Goal: Task Accomplishment & Management: Use online tool/utility

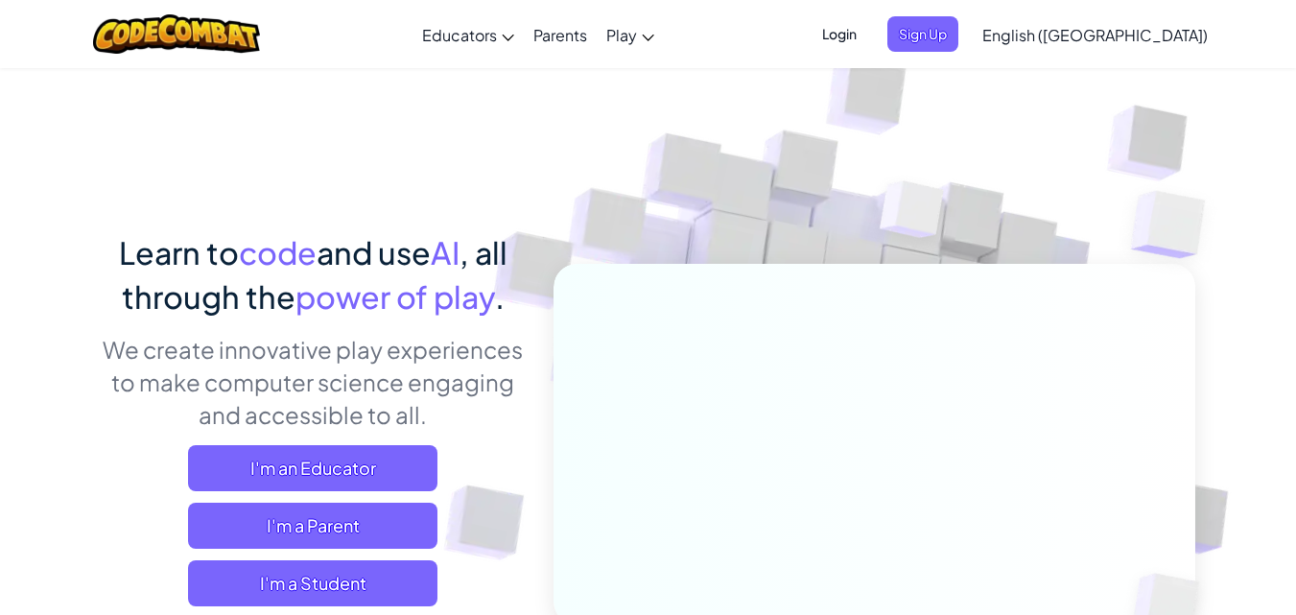
click at [868, 33] on span "Login" at bounding box center [839, 33] width 58 height 35
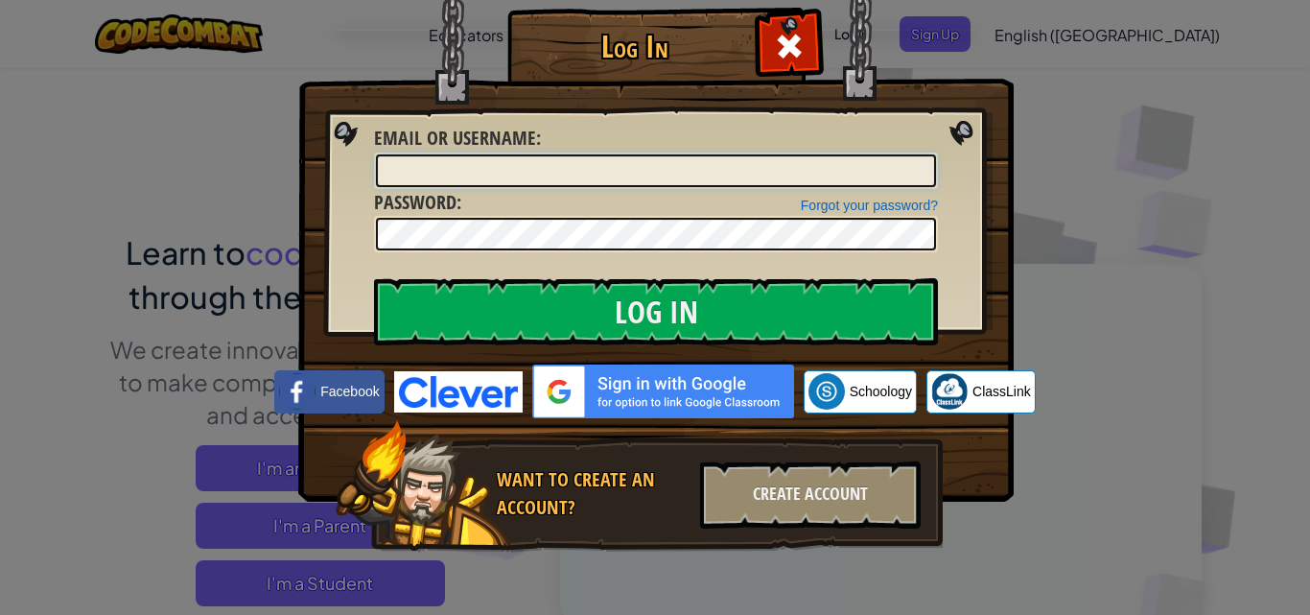
type input "[EMAIL_ADDRESS][DOMAIN_NAME]"
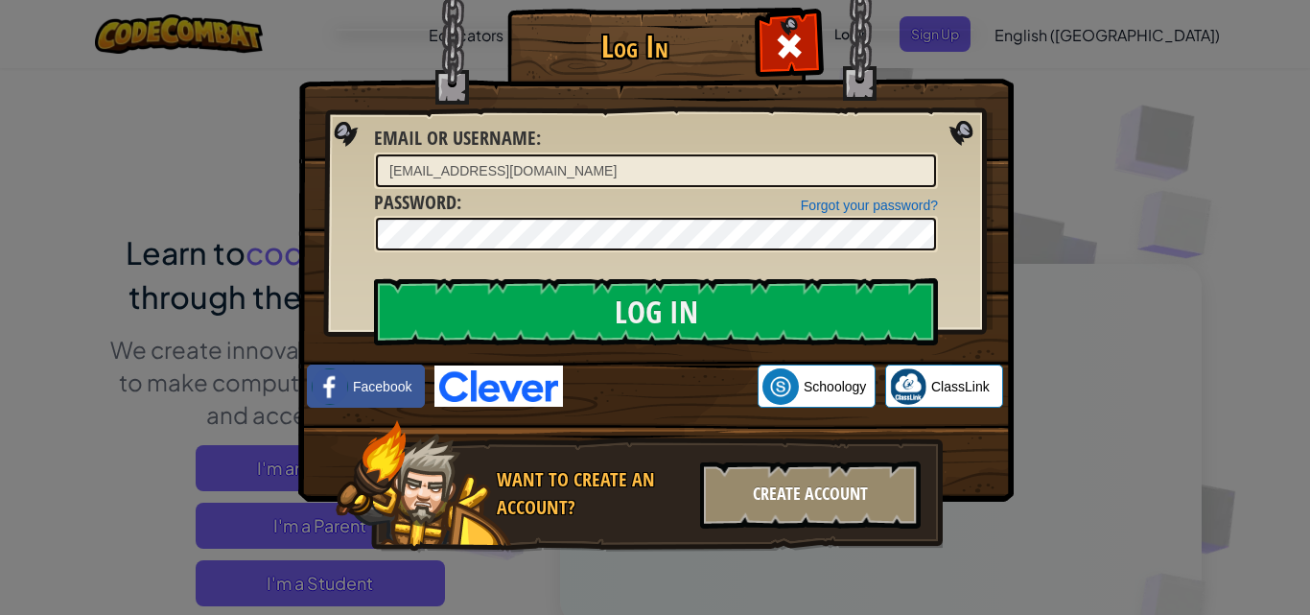
click at [803, 509] on div "Create Account" at bounding box center [810, 494] width 221 height 67
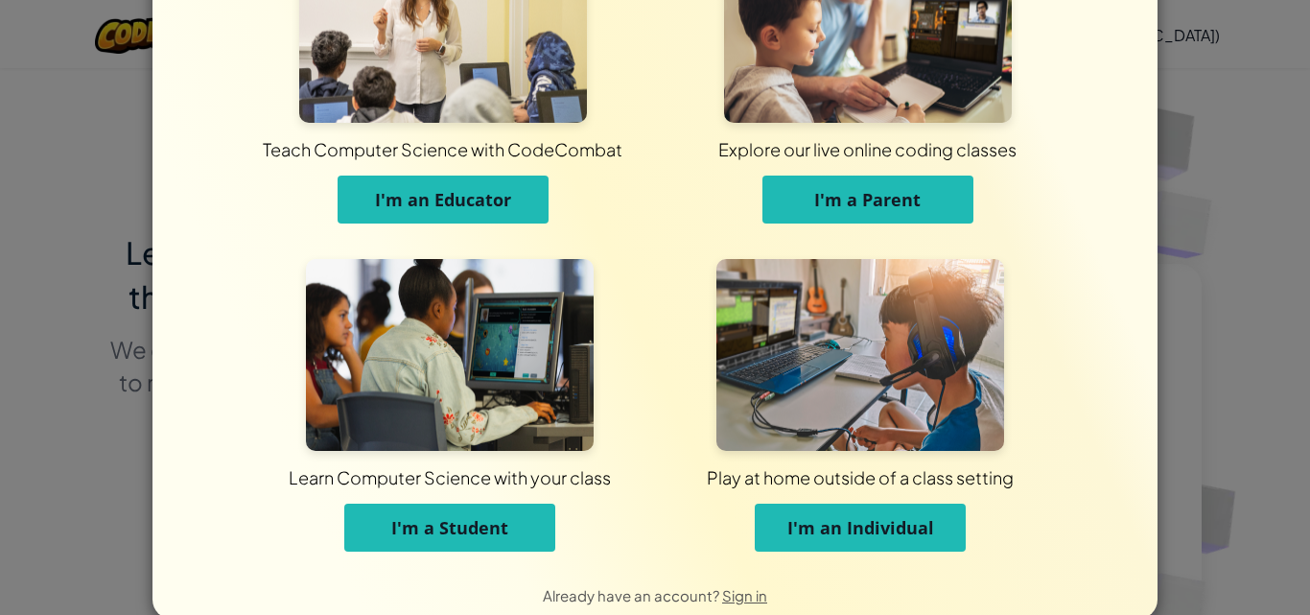
scroll to position [145, 0]
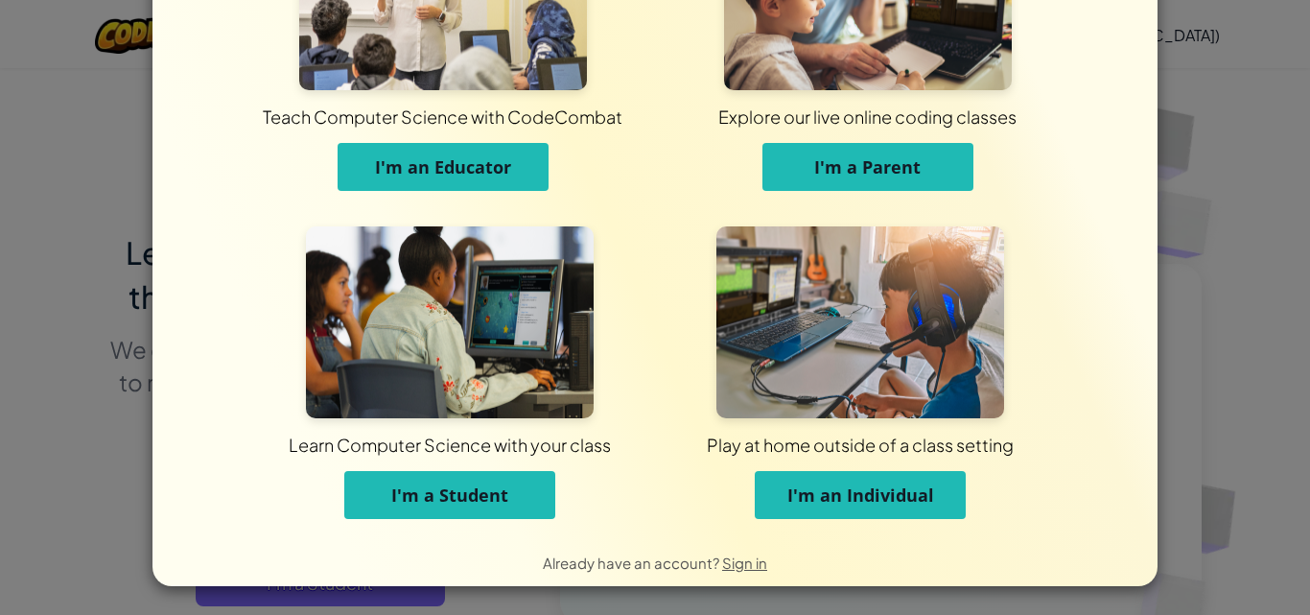
click at [827, 486] on span "I'm an Individual" at bounding box center [860, 494] width 147 height 23
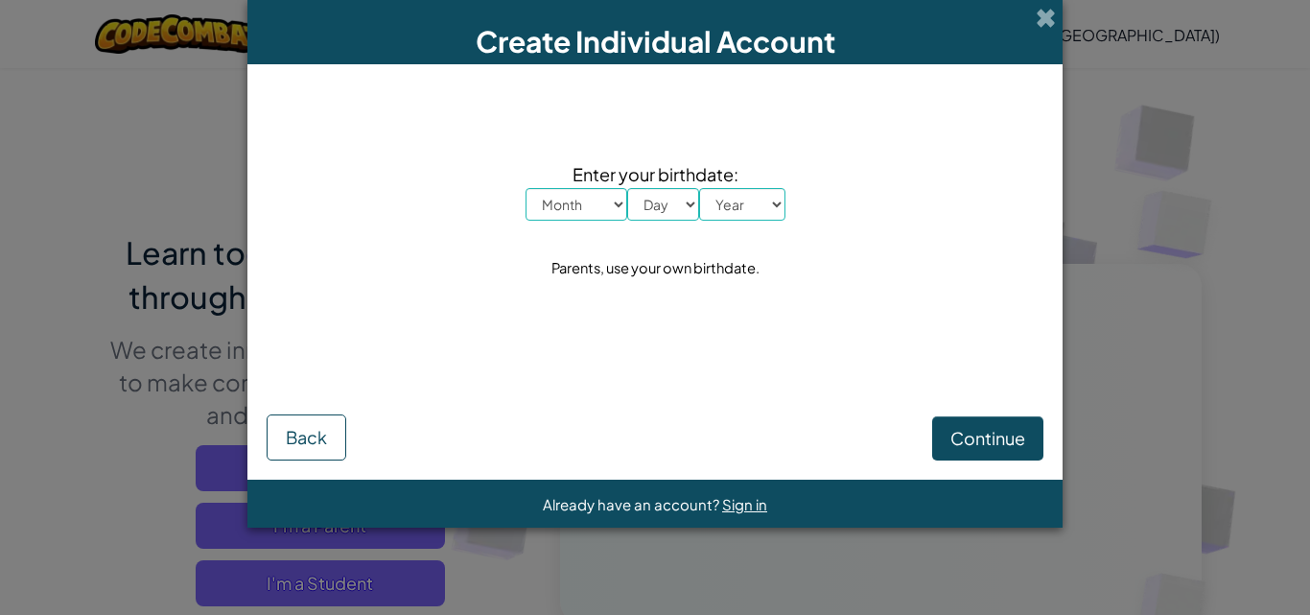
scroll to position [0, 0]
click at [600, 199] on select "Month January February March April May June July August September October Novem…" at bounding box center [577, 204] width 102 height 33
select select "3"
click at [526, 188] on select "Month January February March April May June July August September October Novem…" at bounding box center [577, 204] width 102 height 33
click at [656, 210] on select "Day 1 2 3 4 5 6 7 8 9 10 11 12 13 14 15 16 17 18 19 20 21 22 23 24 25 26 27 28 …" at bounding box center [663, 204] width 72 height 33
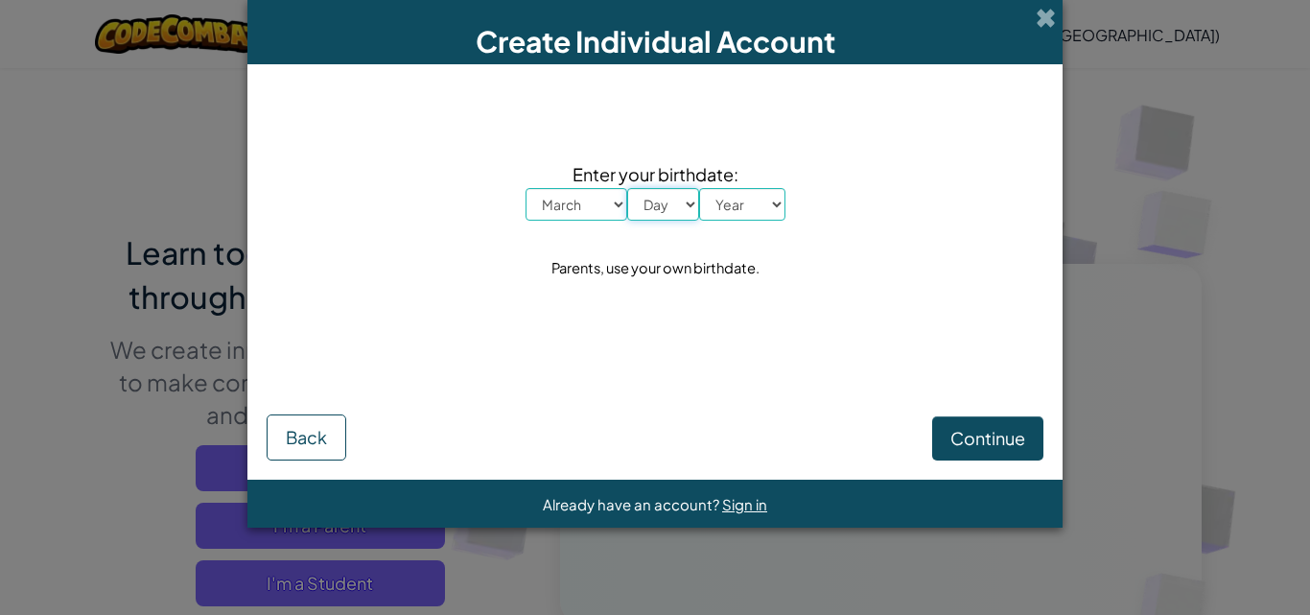
select select "9"
click at [627, 188] on select "Day 1 2 3 4 5 6 7 8 9 10 11 12 13 14 15 16 17 18 19 20 21 22 23 24 25 26 27 28 …" at bounding box center [663, 204] width 72 height 33
click at [730, 210] on select "Year [DATE] 2024 2023 2022 2021 2020 2019 2018 2017 2016 2015 2014 2013 2012 20…" at bounding box center [742, 204] width 86 height 33
select select "2012"
click at [699, 188] on select "Year [DATE] 2024 2023 2022 2021 2020 2019 2018 2017 2016 2015 2014 2013 2012 20…" at bounding box center [742, 204] width 86 height 33
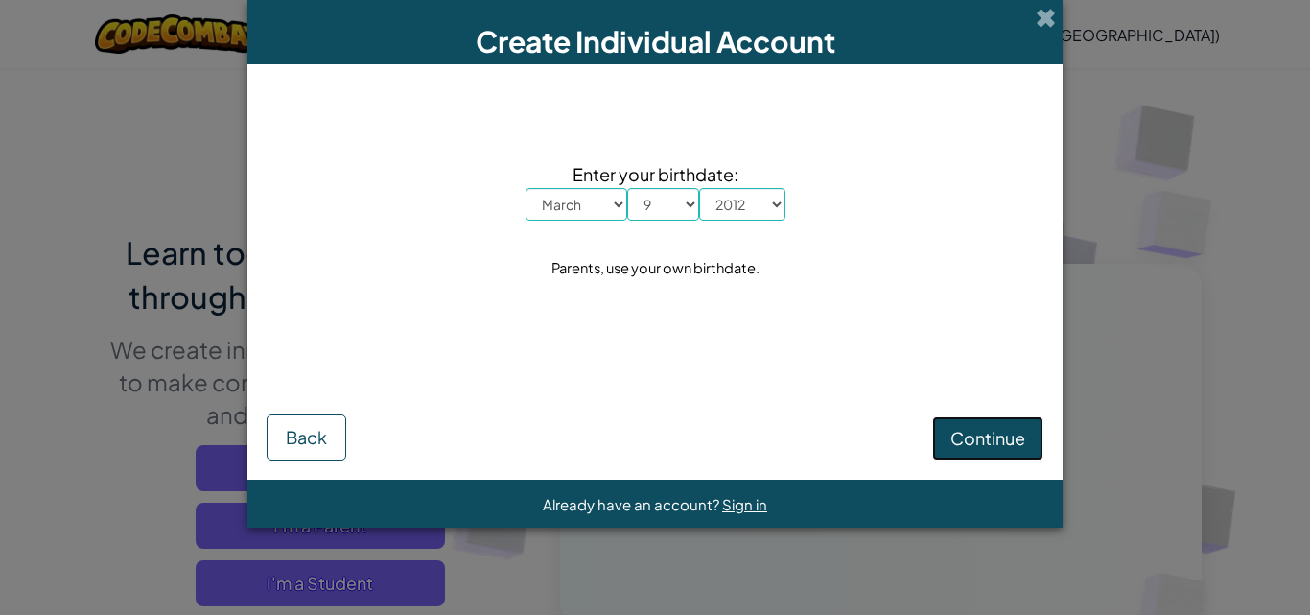
click at [1000, 457] on button "Continue" at bounding box center [987, 438] width 111 height 44
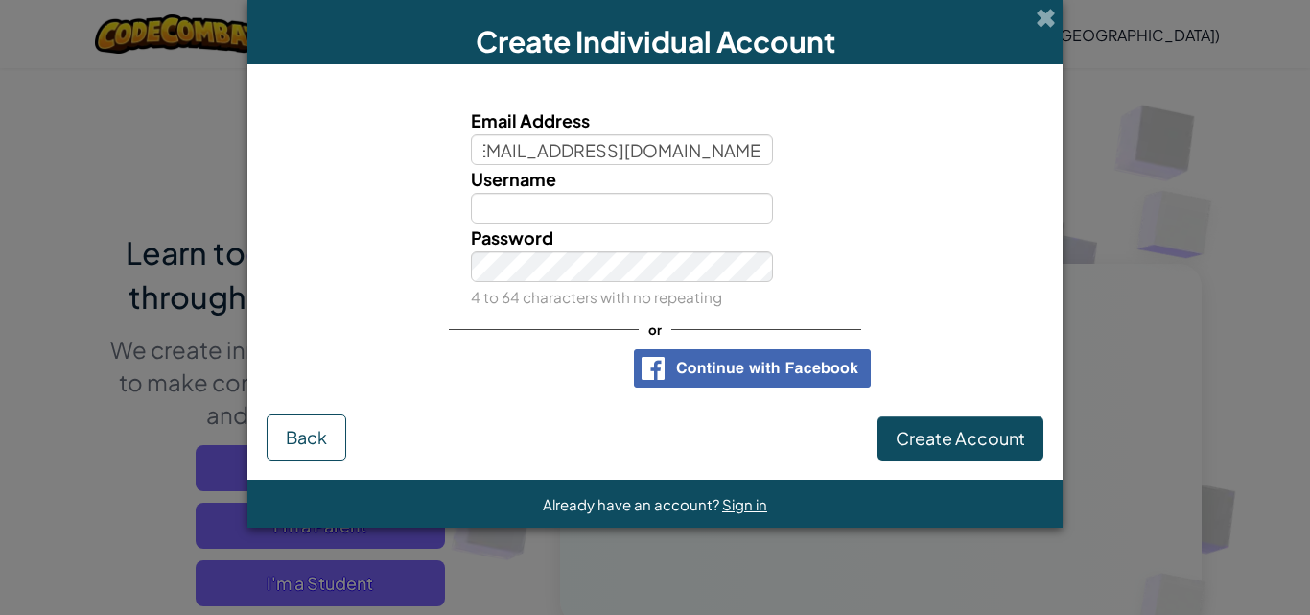
scroll to position [0, 19]
type input "[EMAIL_ADDRESS][DOMAIN_NAME]"
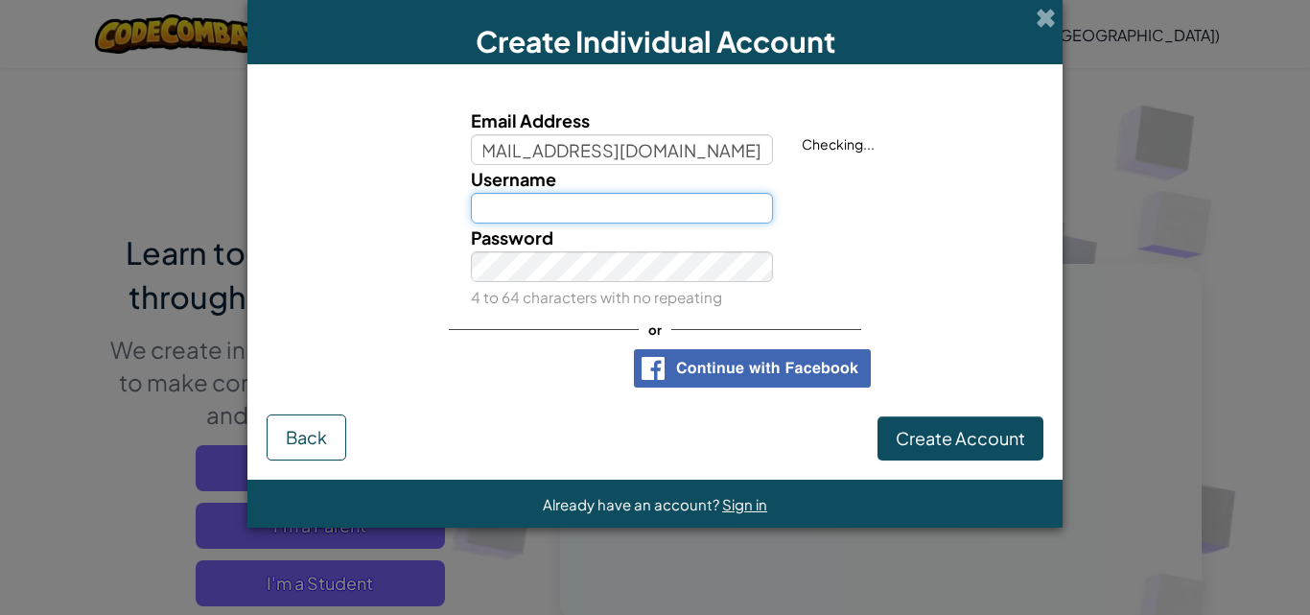
scroll to position [0, 0]
click at [593, 200] on input "Username" at bounding box center [622, 208] width 303 height 31
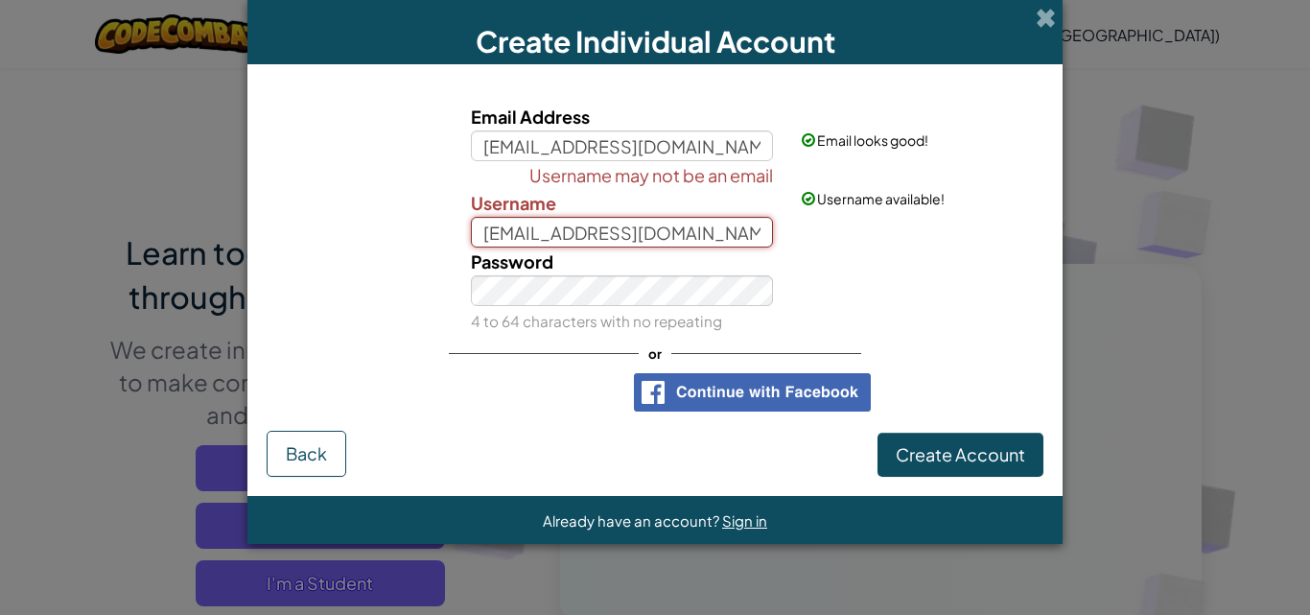
click at [696, 238] on input "[EMAIL_ADDRESS][DOMAIN_NAME]" at bounding box center [622, 232] width 303 height 31
drag, startPoint x: 696, startPoint y: 238, endPoint x: 568, endPoint y: 221, distance: 129.7
click at [568, 221] on input "[EMAIL_ADDRESS][DOMAIN_NAME]" at bounding box center [622, 232] width 303 height 31
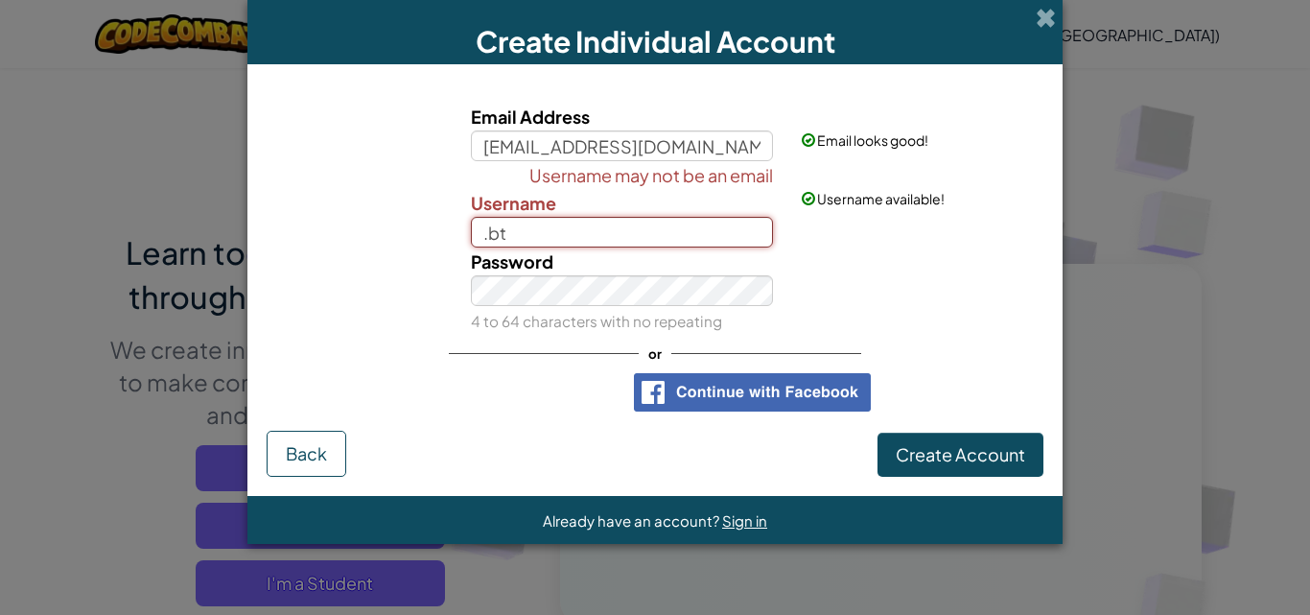
click at [561, 220] on input ".bt" at bounding box center [622, 232] width 303 height 31
type input "."
click at [561, 220] on input "Username" at bounding box center [622, 232] width 303 height 31
type input "[PERSON_NAME]"
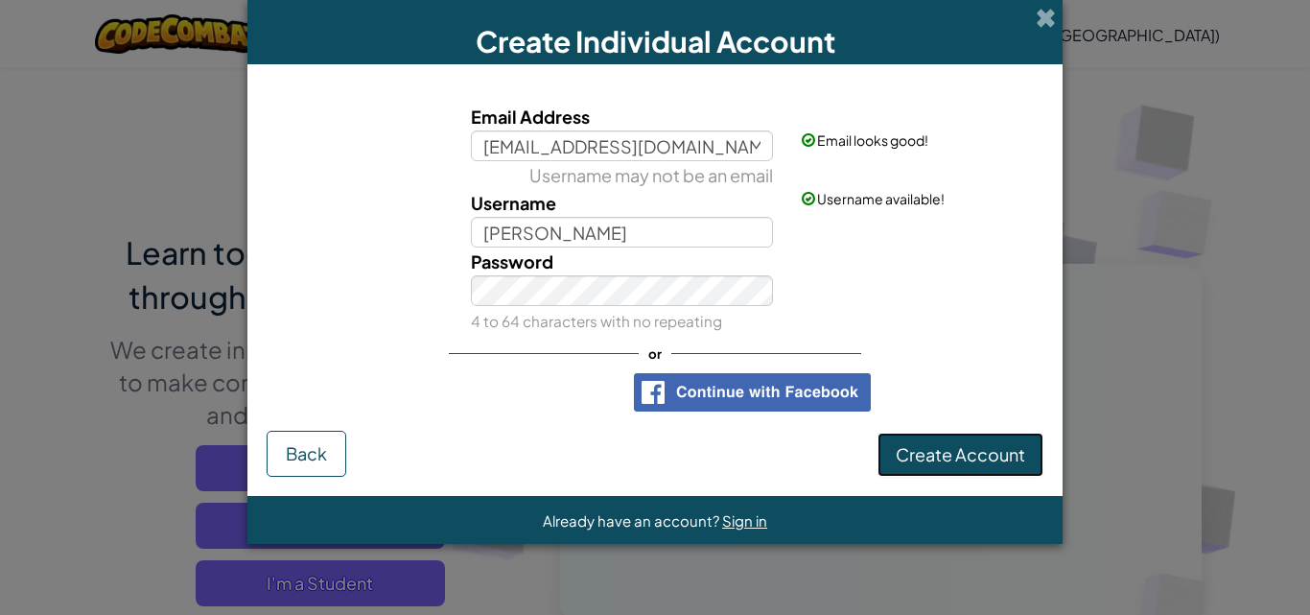
click at [978, 446] on span "Create Account" at bounding box center [960, 454] width 129 height 22
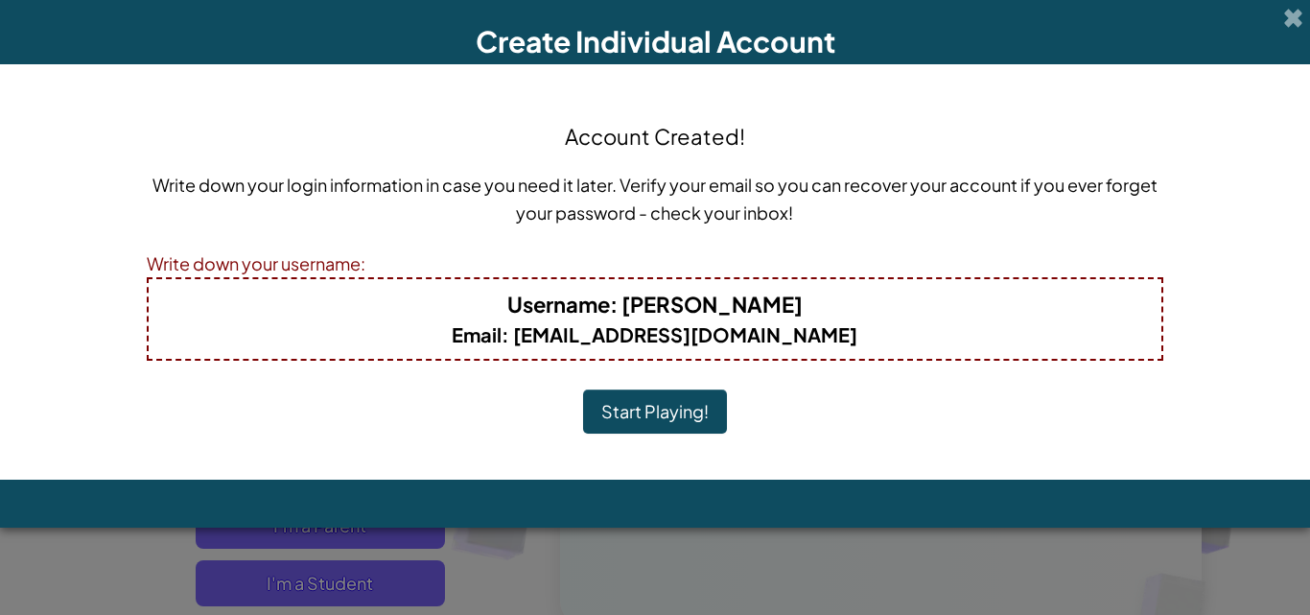
click at [785, 385] on div "Account Created! Write down your login information in case you need it later. V…" at bounding box center [656, 271] width 1018 height 377
click at [692, 402] on button "Start Playing!" at bounding box center [655, 411] width 144 height 44
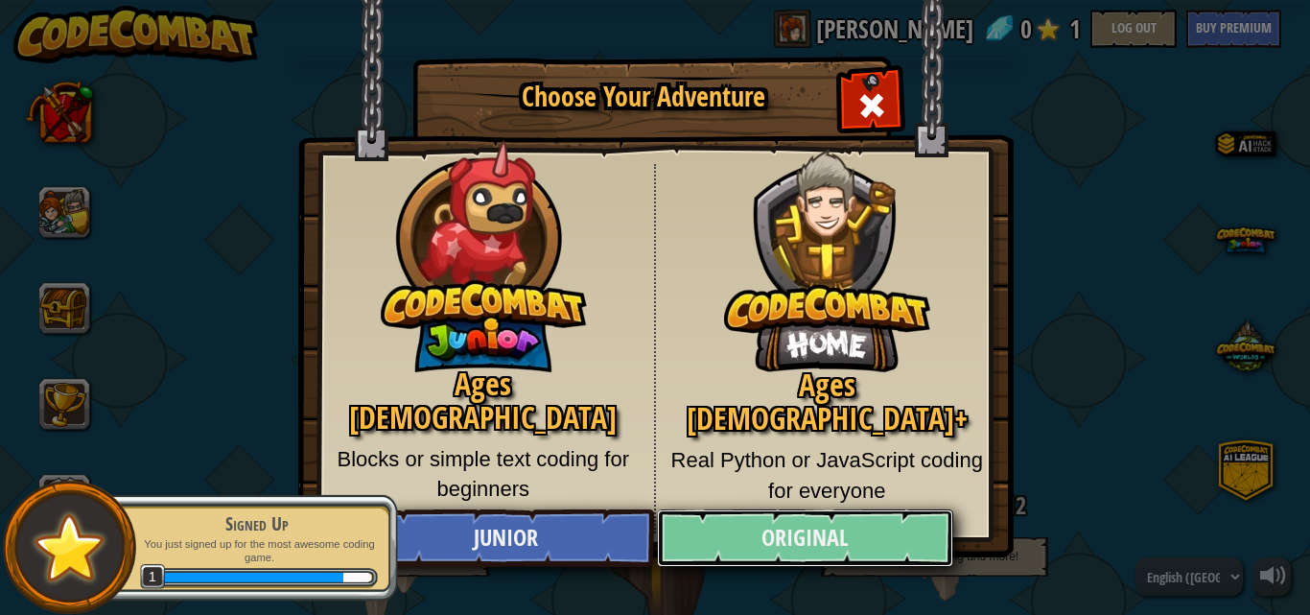
click at [742, 538] on link "Original" at bounding box center [804, 538] width 295 height 58
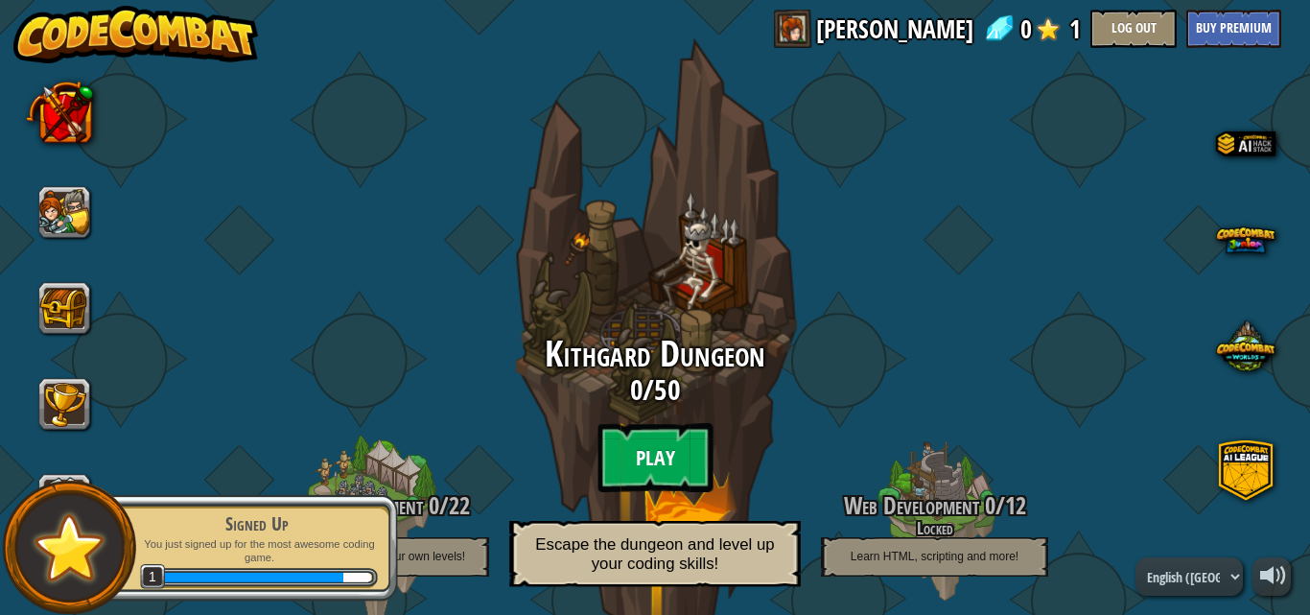
click at [648, 463] on btn "Play" at bounding box center [655, 457] width 115 height 69
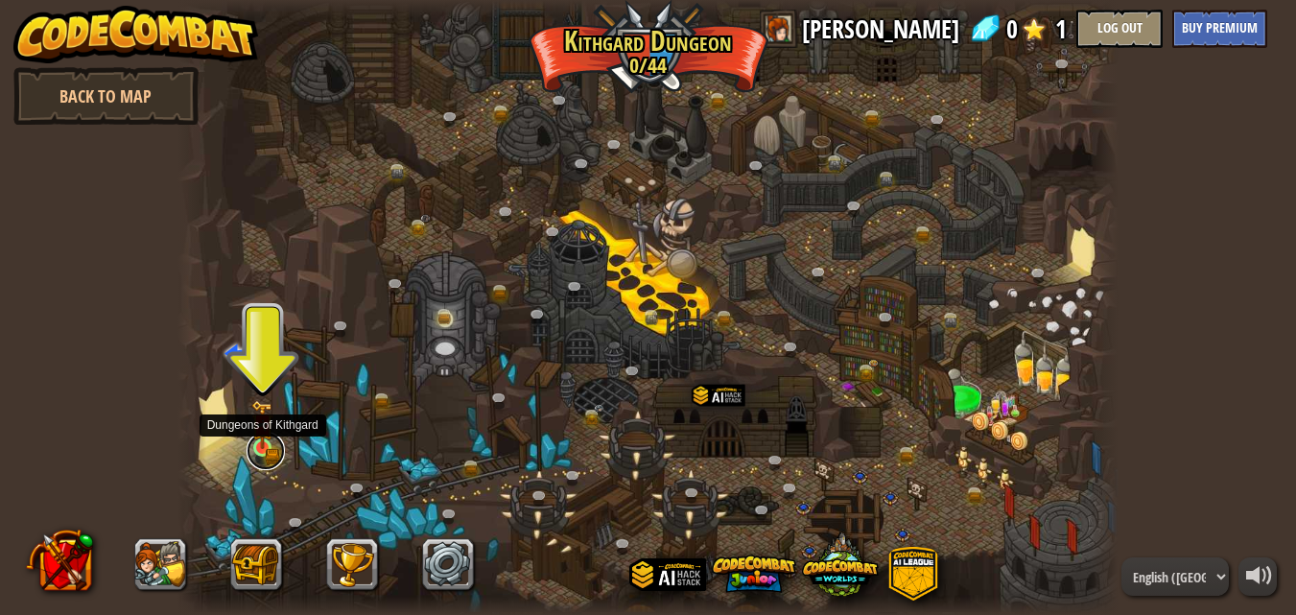
click at [278, 460] on link at bounding box center [265, 451] width 38 height 38
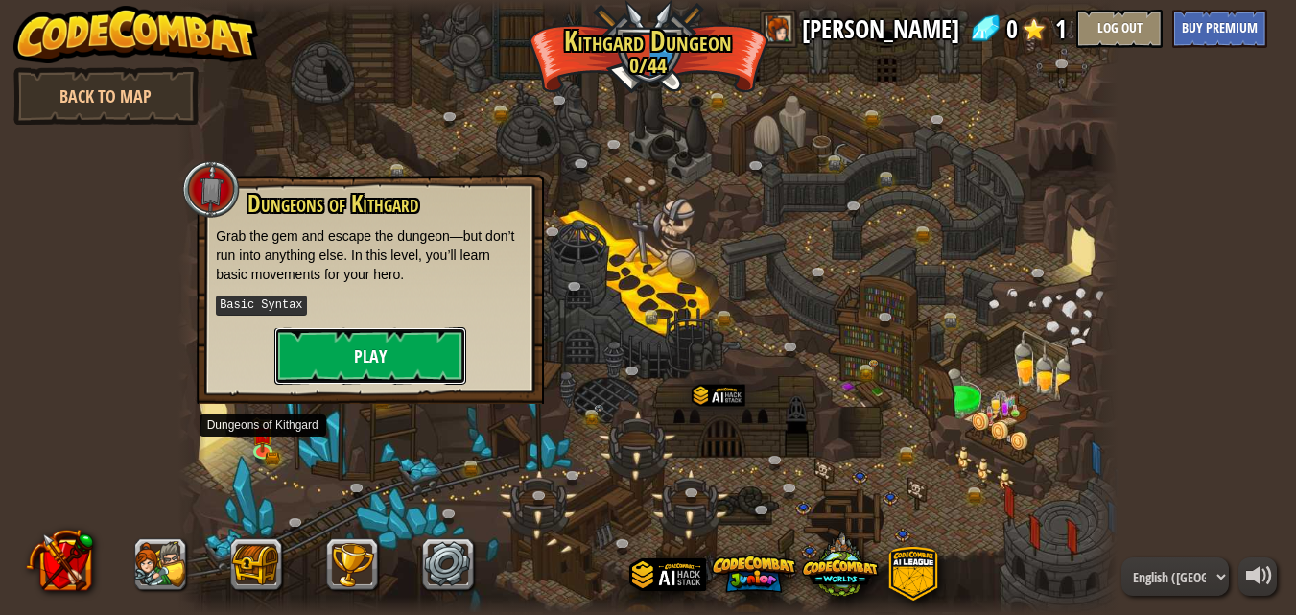
click at [374, 362] on button "Play" at bounding box center [370, 356] width 192 height 58
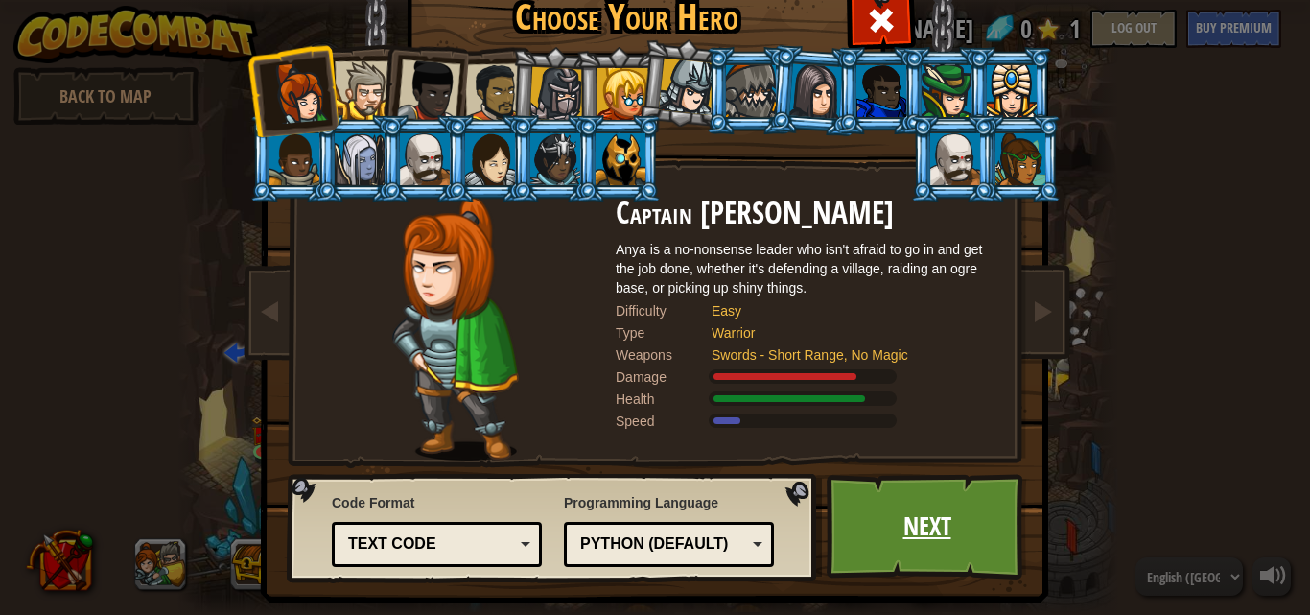
drag, startPoint x: 904, startPoint y: 567, endPoint x: 910, endPoint y: 559, distance: 10.2
click at [910, 559] on link "Next" at bounding box center [927, 527] width 200 height 106
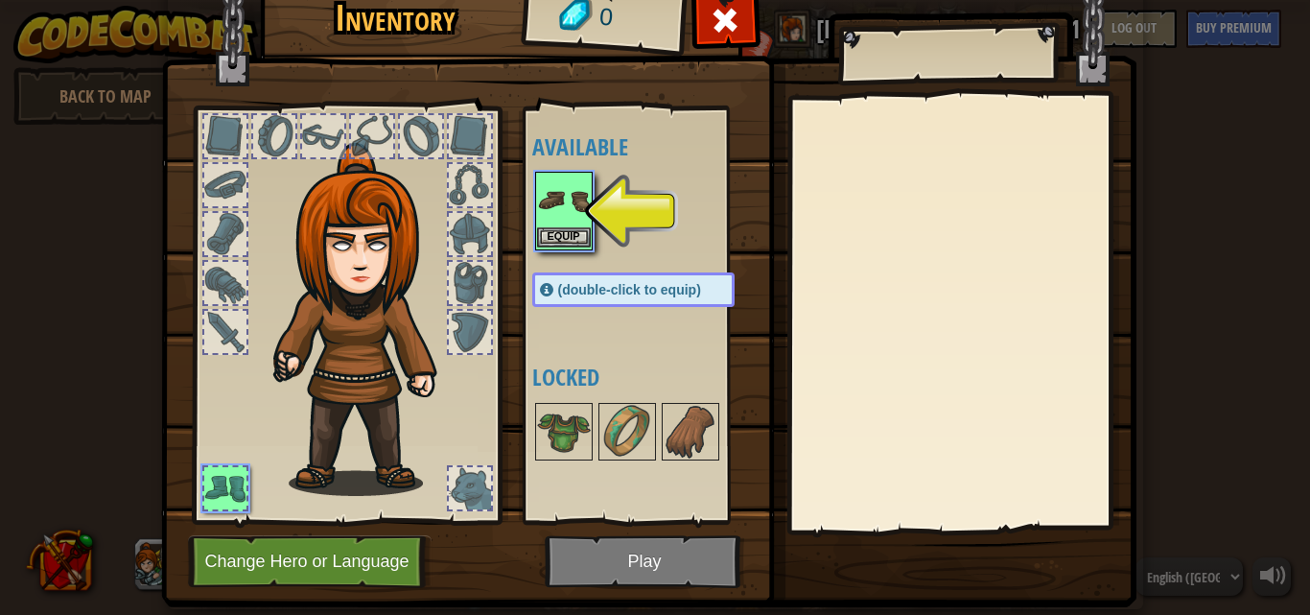
click at [581, 195] on img at bounding box center [564, 201] width 54 height 54
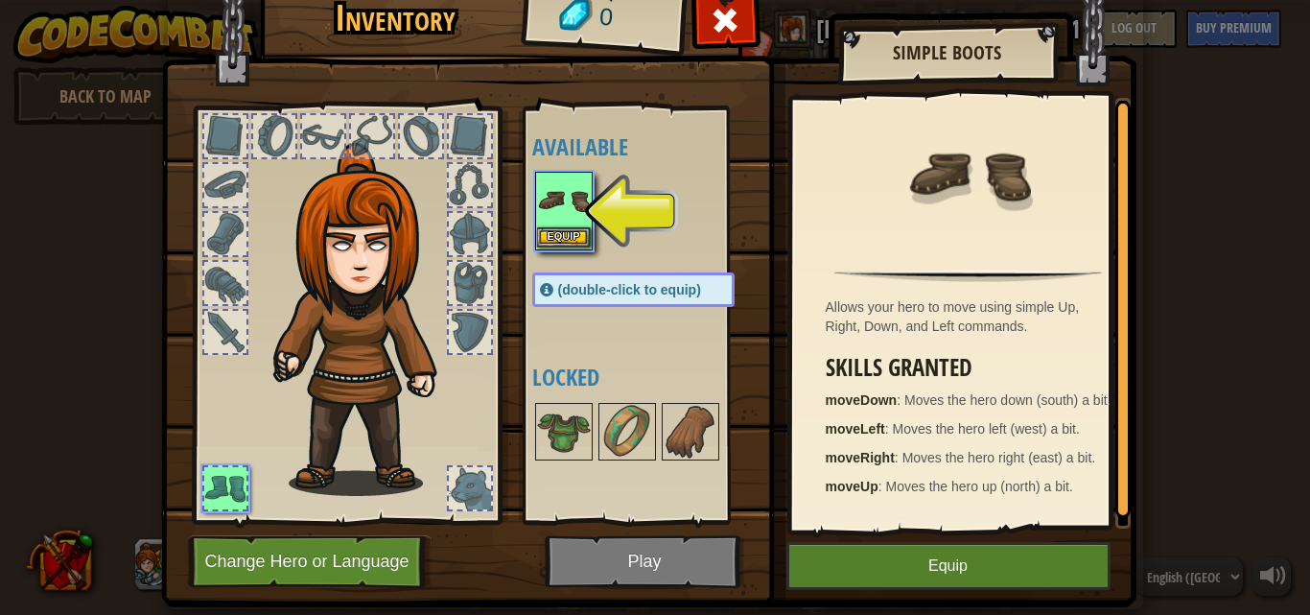
click at [561, 219] on img at bounding box center [564, 201] width 54 height 54
click at [552, 230] on button "Equip" at bounding box center [564, 237] width 54 height 20
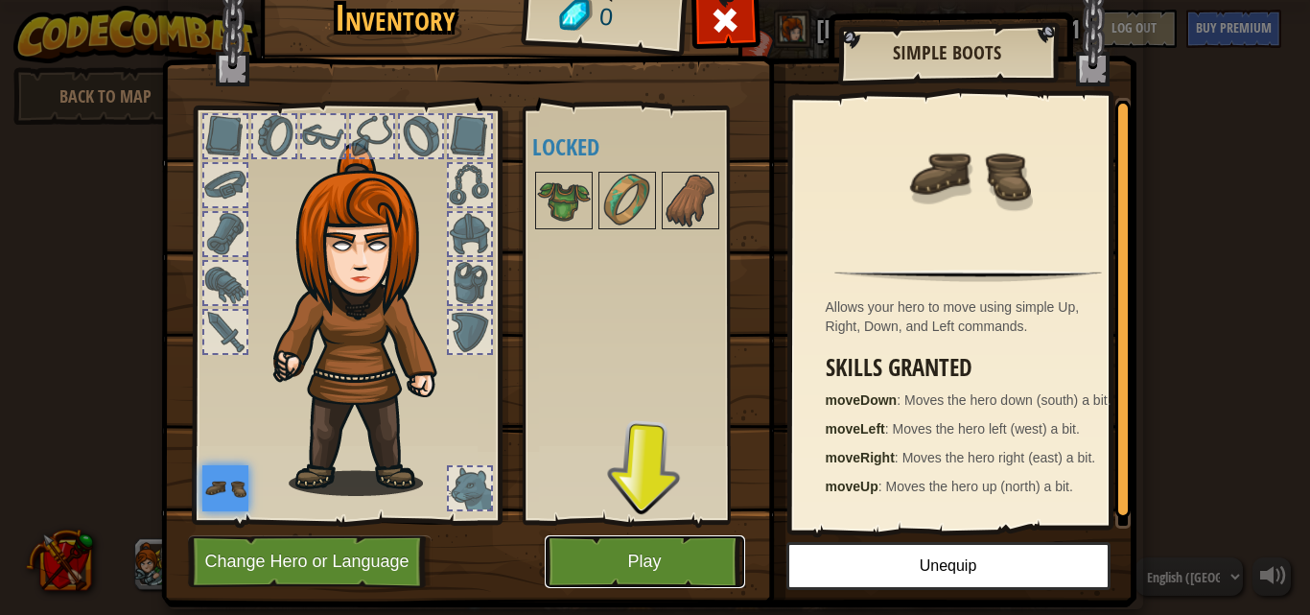
click at [619, 555] on button "Play" at bounding box center [645, 561] width 200 height 53
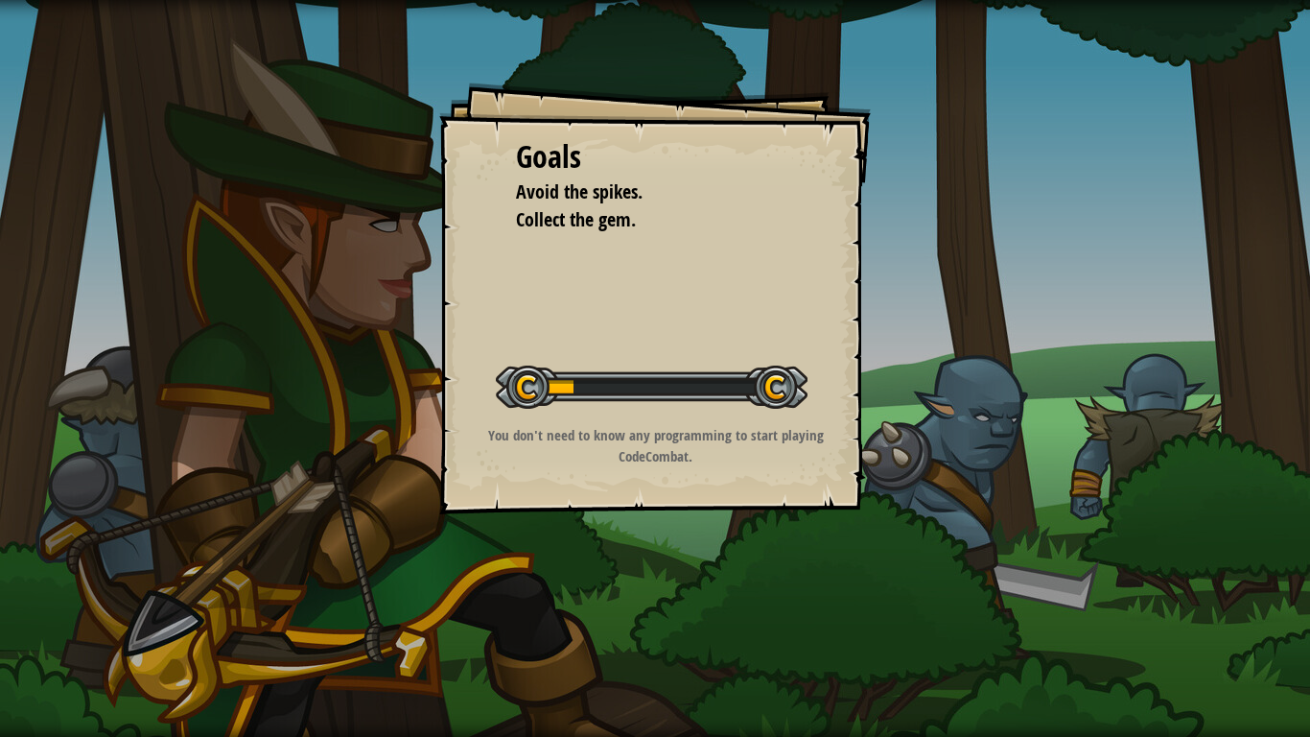
click at [626, 311] on div "Goals Avoid the spikes. Collect the gem. Start Level Error loading from server.…" at bounding box center [655, 298] width 432 height 432
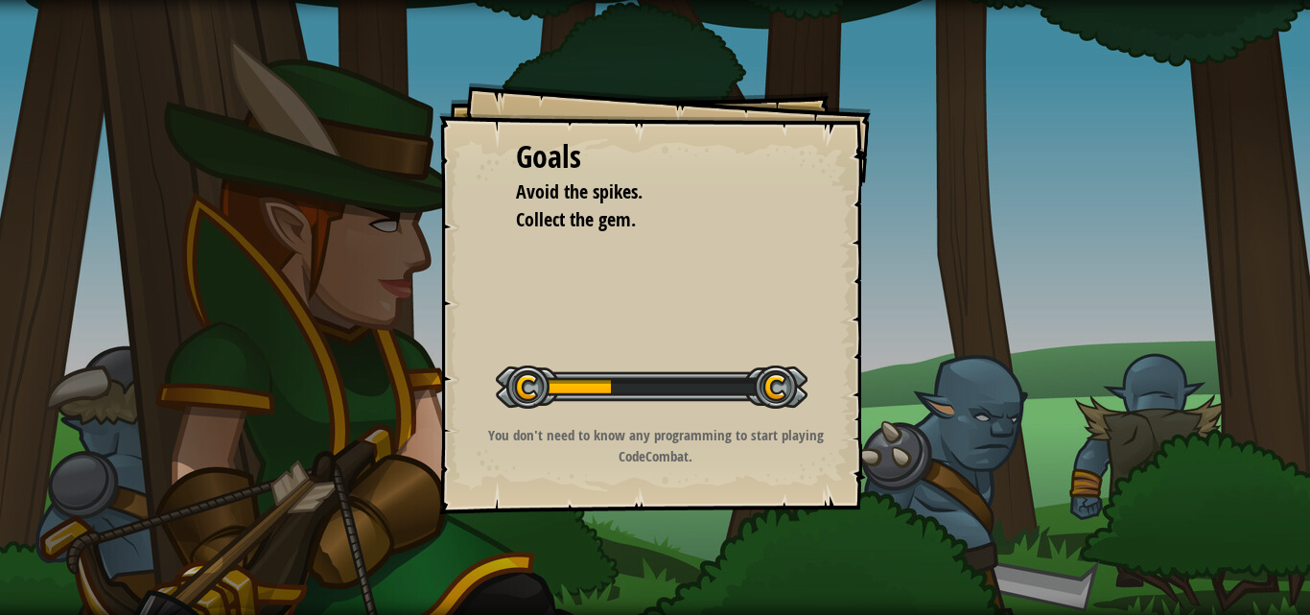
drag, startPoint x: 834, startPoint y: 320, endPoint x: 418, endPoint y: 339, distance: 416.7
click at [418, 339] on div "Goals Avoid the spikes. Collect the gem. Start Level Error loading from server.…" at bounding box center [655, 307] width 1310 height 615
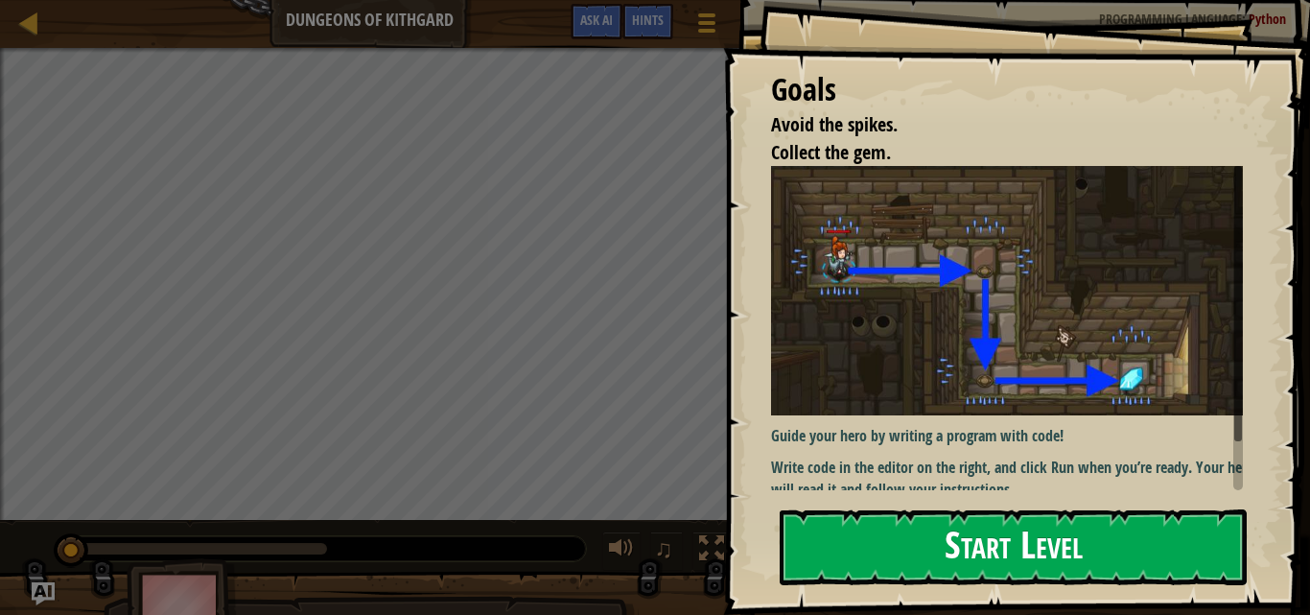
click at [914, 552] on button "Start Level" at bounding box center [1013, 547] width 467 height 76
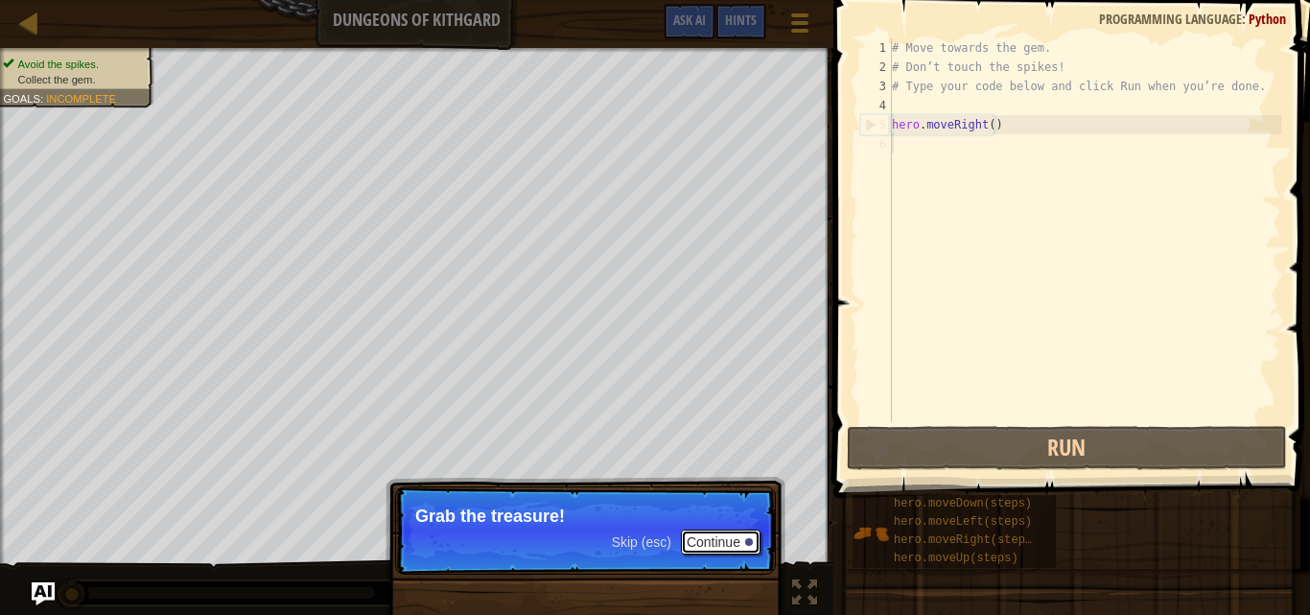
click at [699, 542] on button "Continue" at bounding box center [721, 541] width 80 height 25
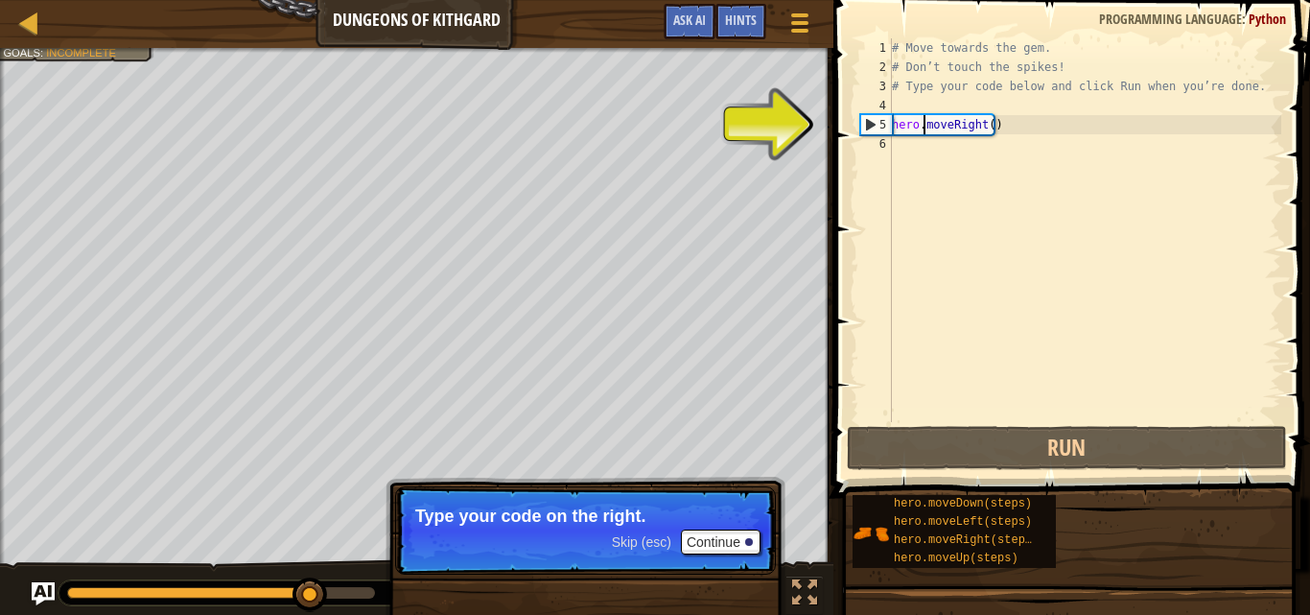
click at [926, 122] on div "# Move towards the gem. # Don’t touch the spikes! # Type your code below and cl…" at bounding box center [1084, 249] width 393 height 422
type textarea "hero.moveRight()"
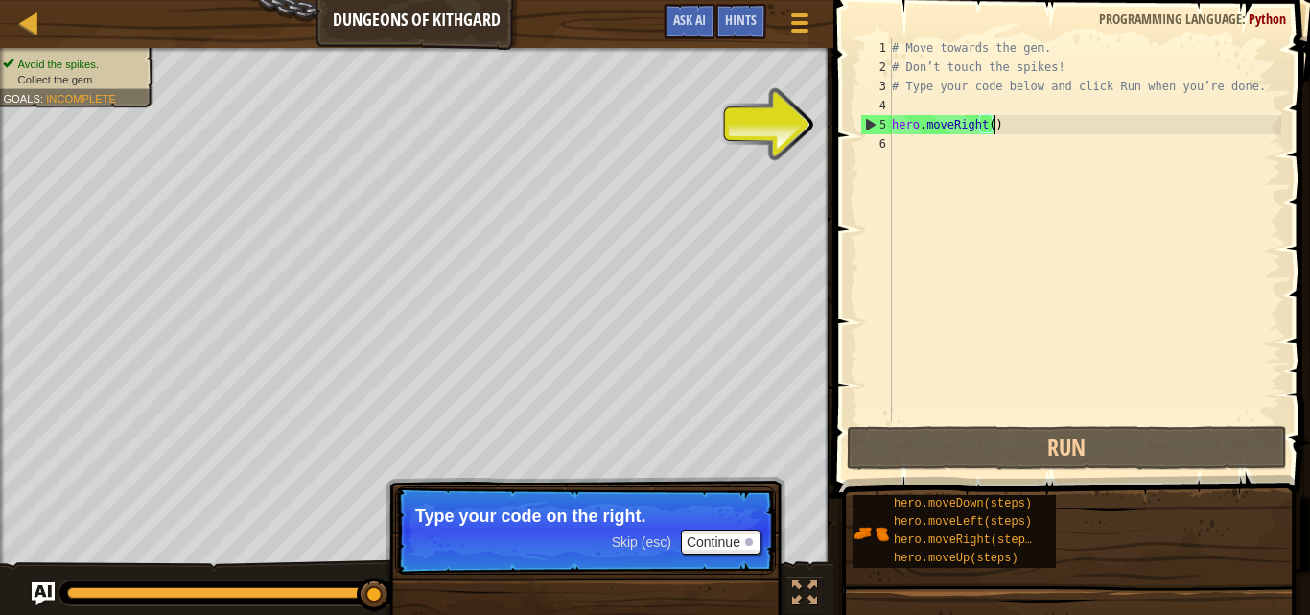
click at [994, 124] on div "# Move towards the gem. # Don’t touch the spikes! # Type your code below and cl…" at bounding box center [1084, 249] width 393 height 422
click at [709, 546] on button "Continue" at bounding box center [721, 541] width 80 height 25
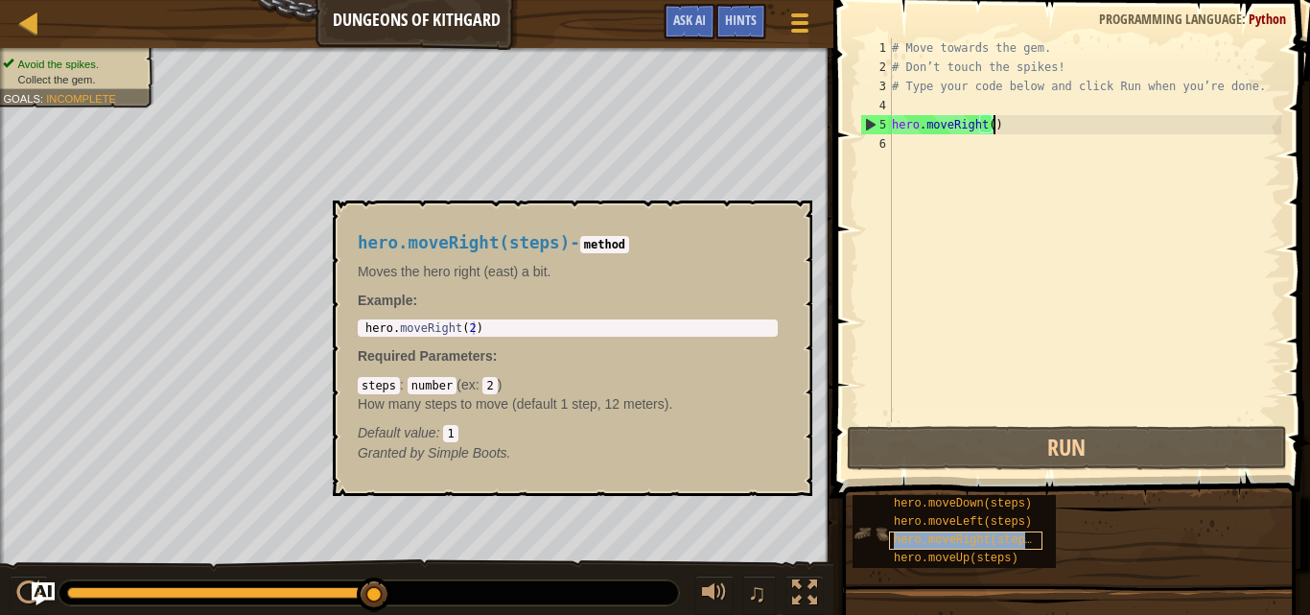
click at [923, 534] on span "hero.moveRight(steps)" at bounding box center [966, 539] width 145 height 13
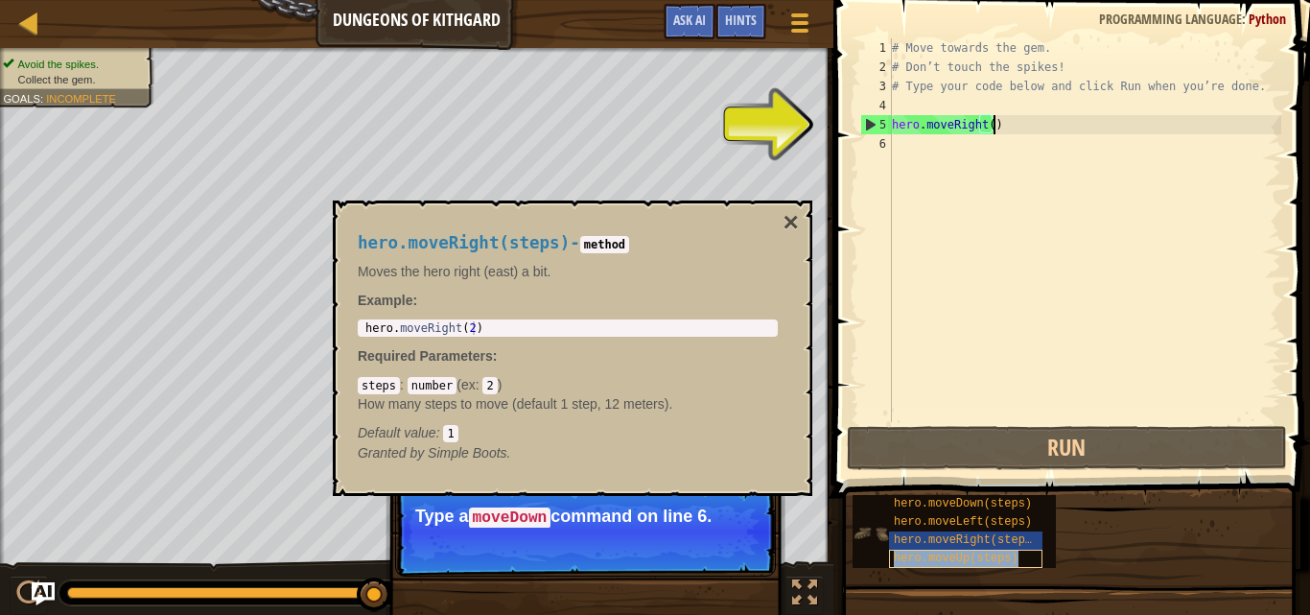
click at [932, 553] on span "hero.moveUp(steps)" at bounding box center [956, 558] width 125 height 13
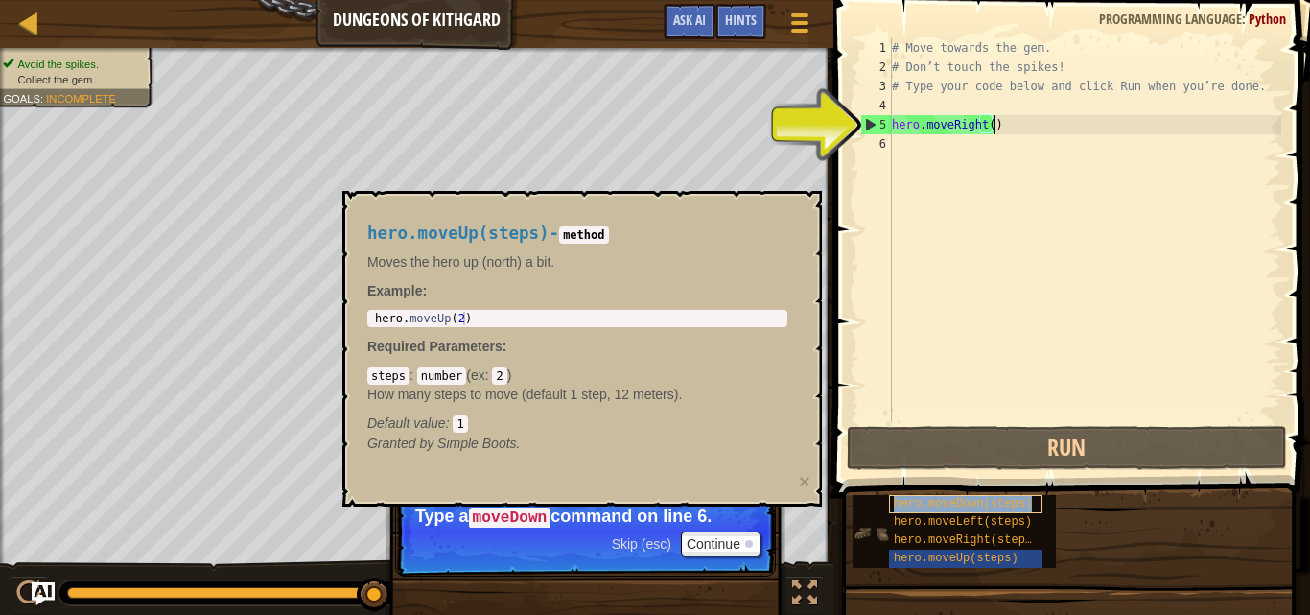
click at [967, 505] on span "hero.moveDown(steps)" at bounding box center [963, 503] width 138 height 13
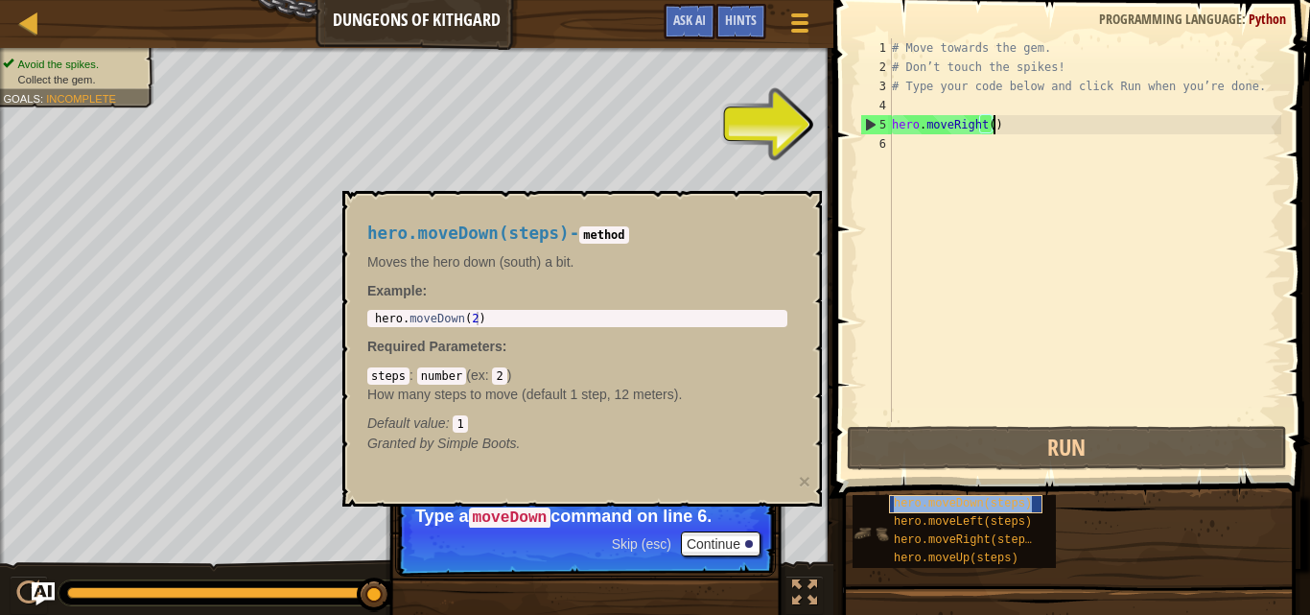
click at [966, 505] on span "hero.moveDown(steps)" at bounding box center [963, 503] width 138 height 13
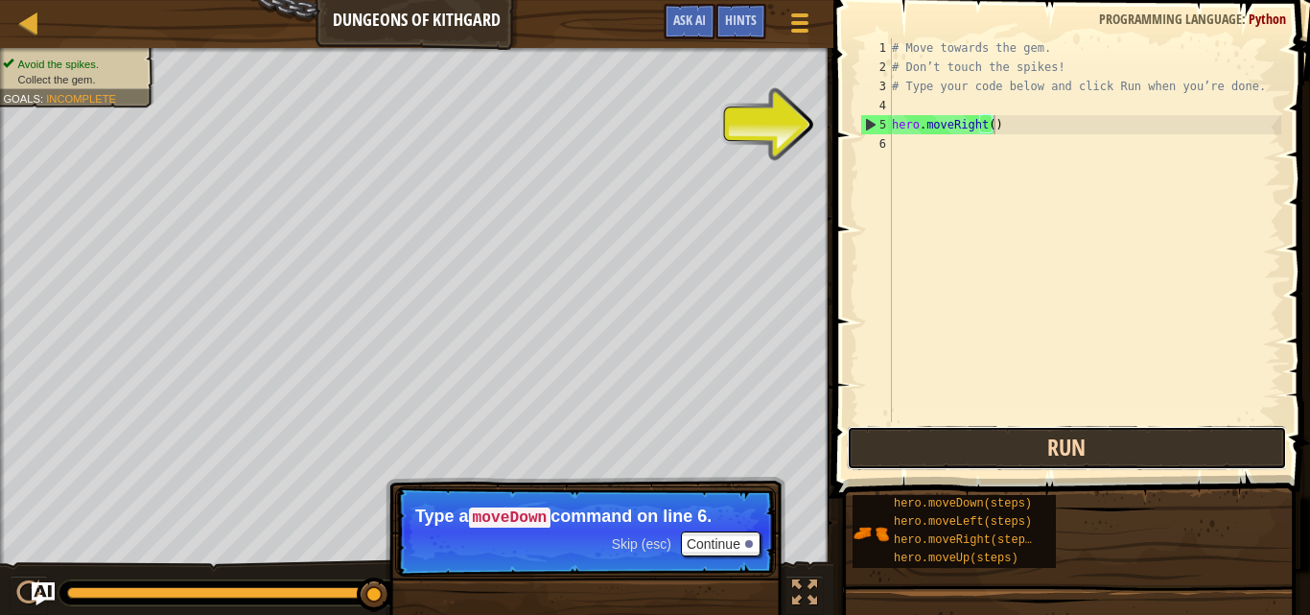
click at [983, 442] on button "Run" at bounding box center [1067, 448] width 440 height 44
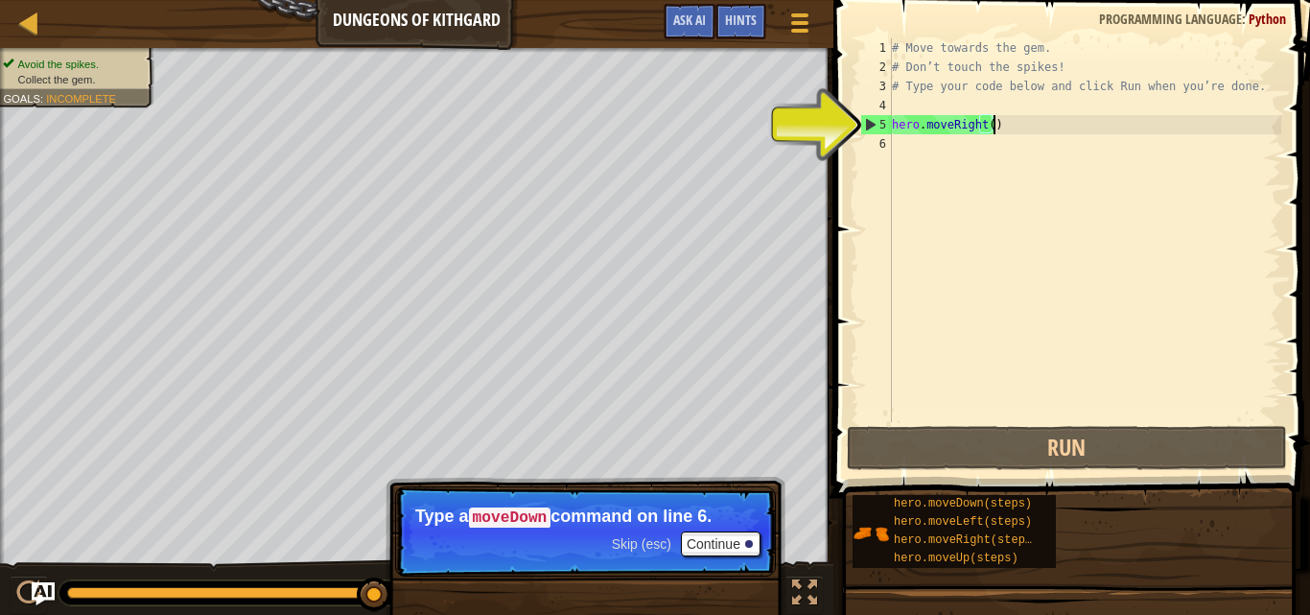
click at [1016, 129] on div "# Move towards the gem. # Don’t touch the spikes! # Type your code below and cl…" at bounding box center [1084, 249] width 393 height 422
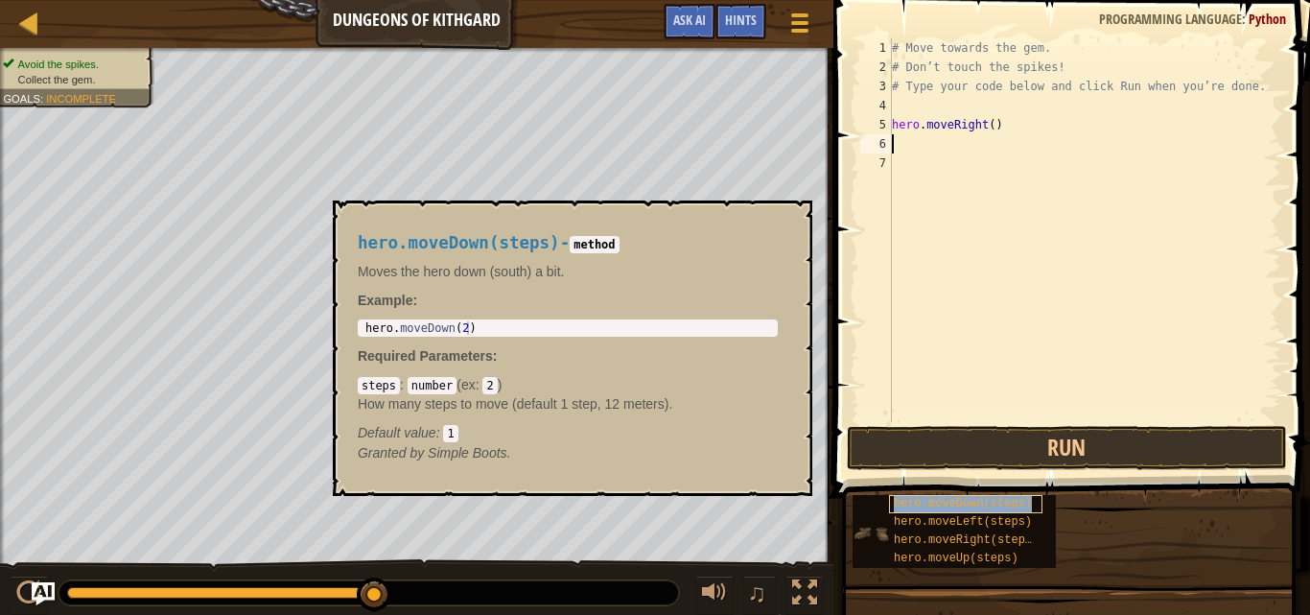
click at [949, 504] on span "hero.moveDown(steps)" at bounding box center [963, 503] width 138 height 13
click at [952, 501] on span "hero.moveDown(steps)" at bounding box center [963, 503] width 138 height 13
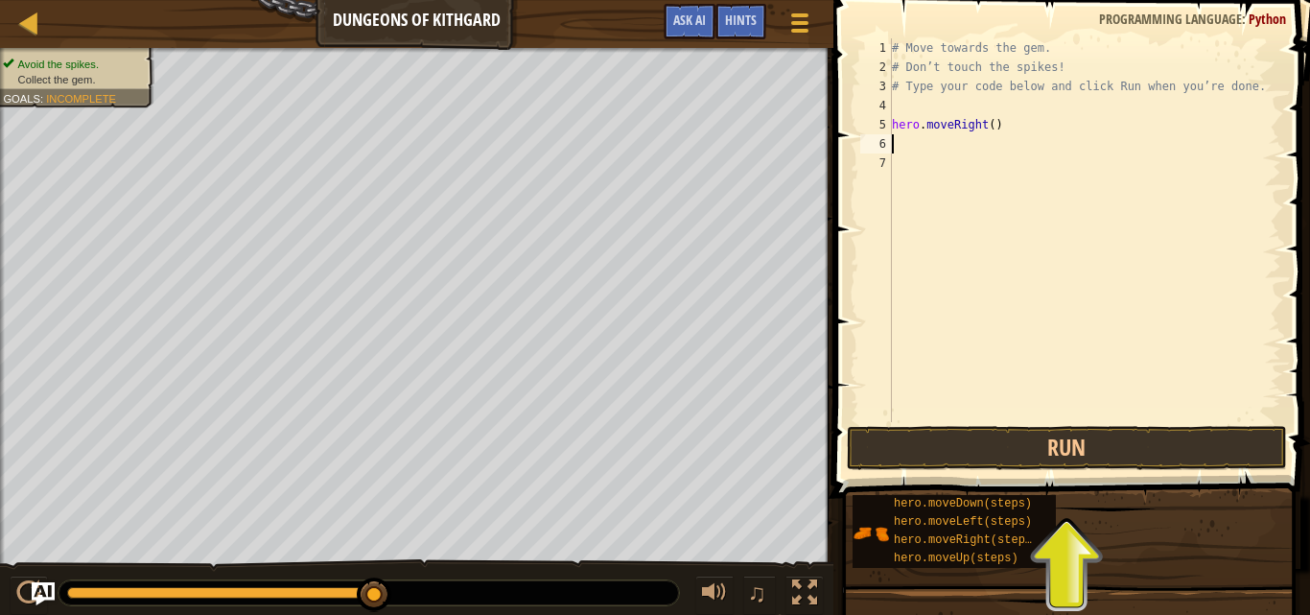
click at [918, 136] on div "# Move towards the gem. # Don’t touch the spikes! # Type your code below and cl…" at bounding box center [1084, 249] width 393 height 422
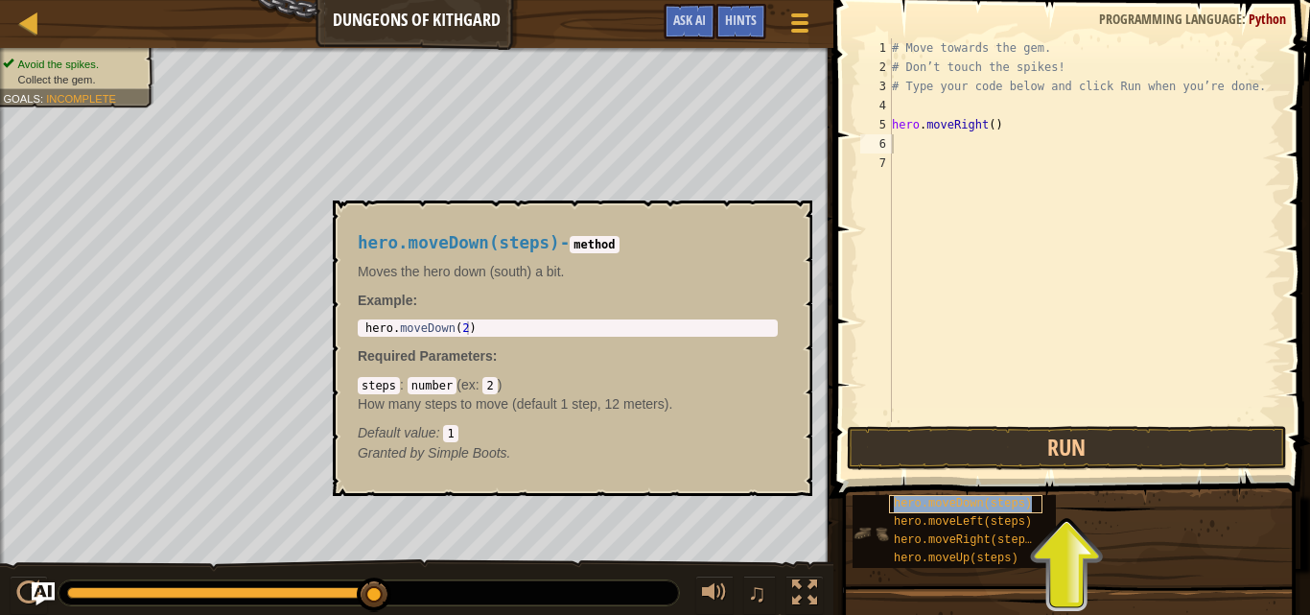
click at [948, 505] on span "hero.moveDown(steps)" at bounding box center [963, 503] width 138 height 13
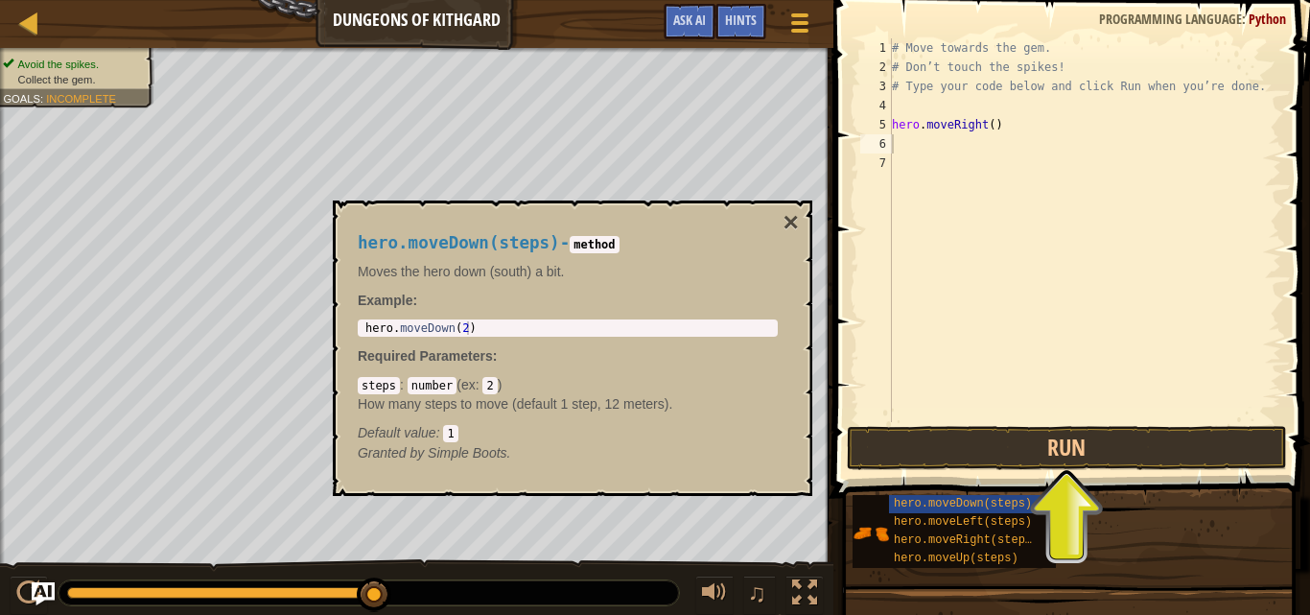
click at [539, 343] on div "hero.moveDown(steps) - method Moves the hero down (south) a bit. Example : 1 he…" at bounding box center [567, 348] width 447 height 265
type textarea "hero.moveDown(2)"
click at [458, 326] on div "hero . moveDown ( 2 )" at bounding box center [568, 341] width 412 height 40
click at [581, 241] on code "method" at bounding box center [594, 244] width 49 height 17
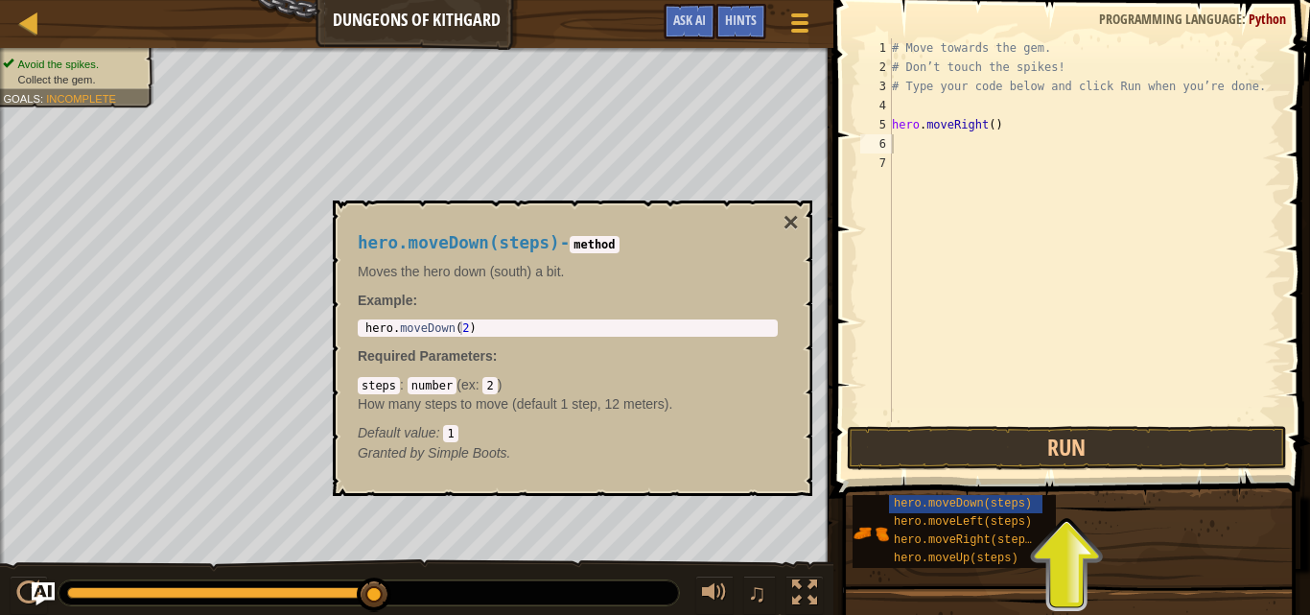
click at [446, 432] on code "1" at bounding box center [450, 433] width 14 height 17
click at [781, 218] on div "hero.moveDown(steps) - method Moves the hero down (south) a bit. Example : hero…" at bounding box center [567, 348] width 447 height 265
click at [786, 218] on button "×" at bounding box center [791, 222] width 15 height 27
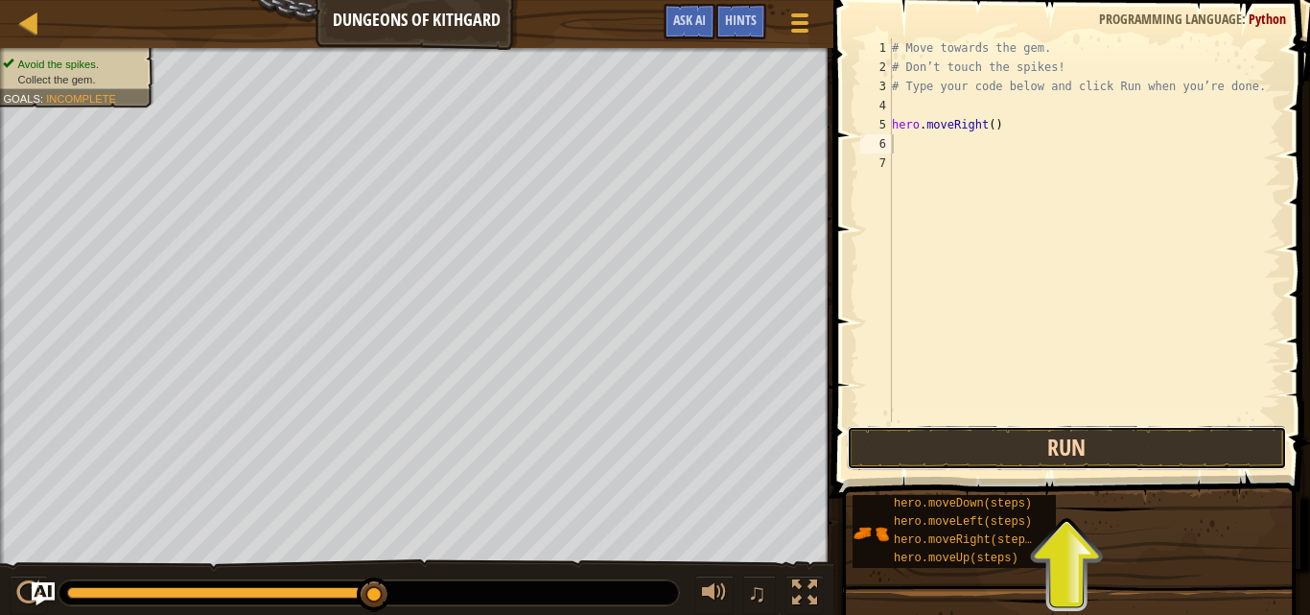
click at [909, 456] on button "Run" at bounding box center [1067, 448] width 440 height 44
